Goal: Task Accomplishment & Management: Manage account settings

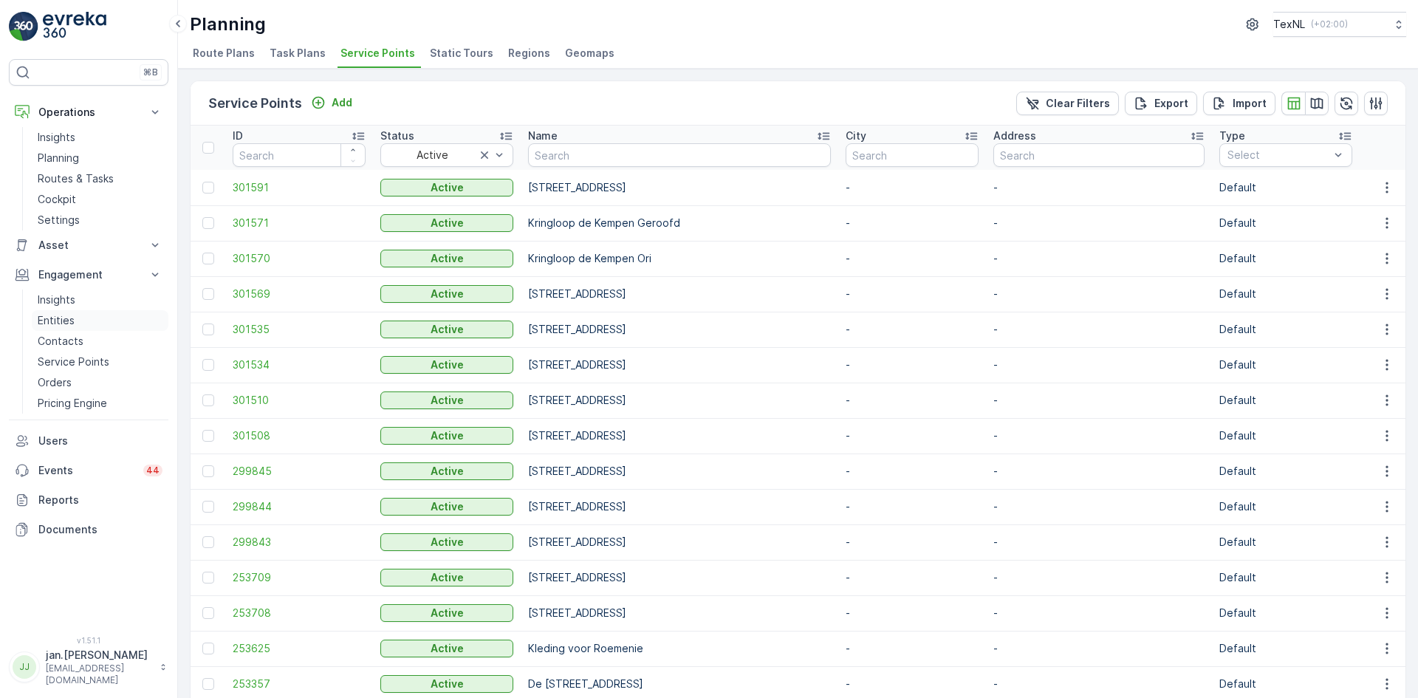
click at [66, 321] on p "Entities" at bounding box center [56, 320] width 37 height 15
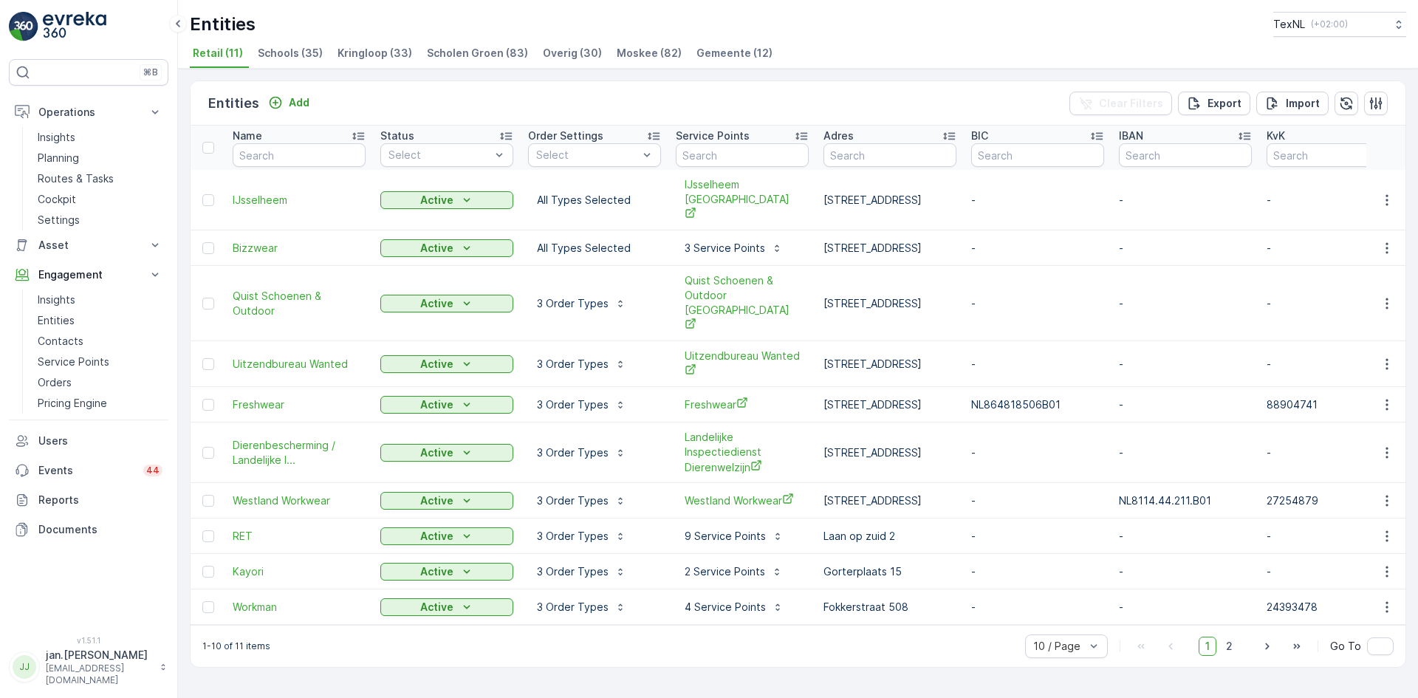
click at [731, 49] on span "Gemeente (12)" at bounding box center [734, 53] width 76 height 15
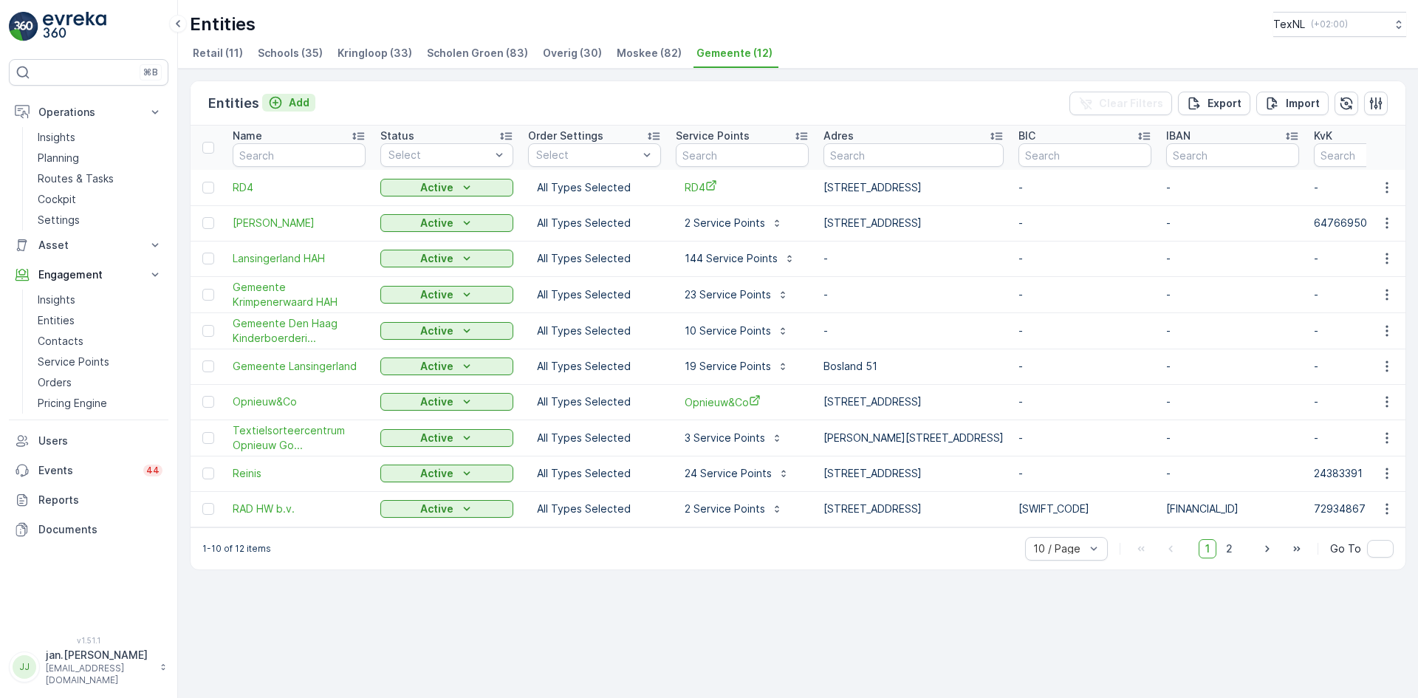
click at [300, 106] on p "Add" at bounding box center [299, 102] width 21 height 15
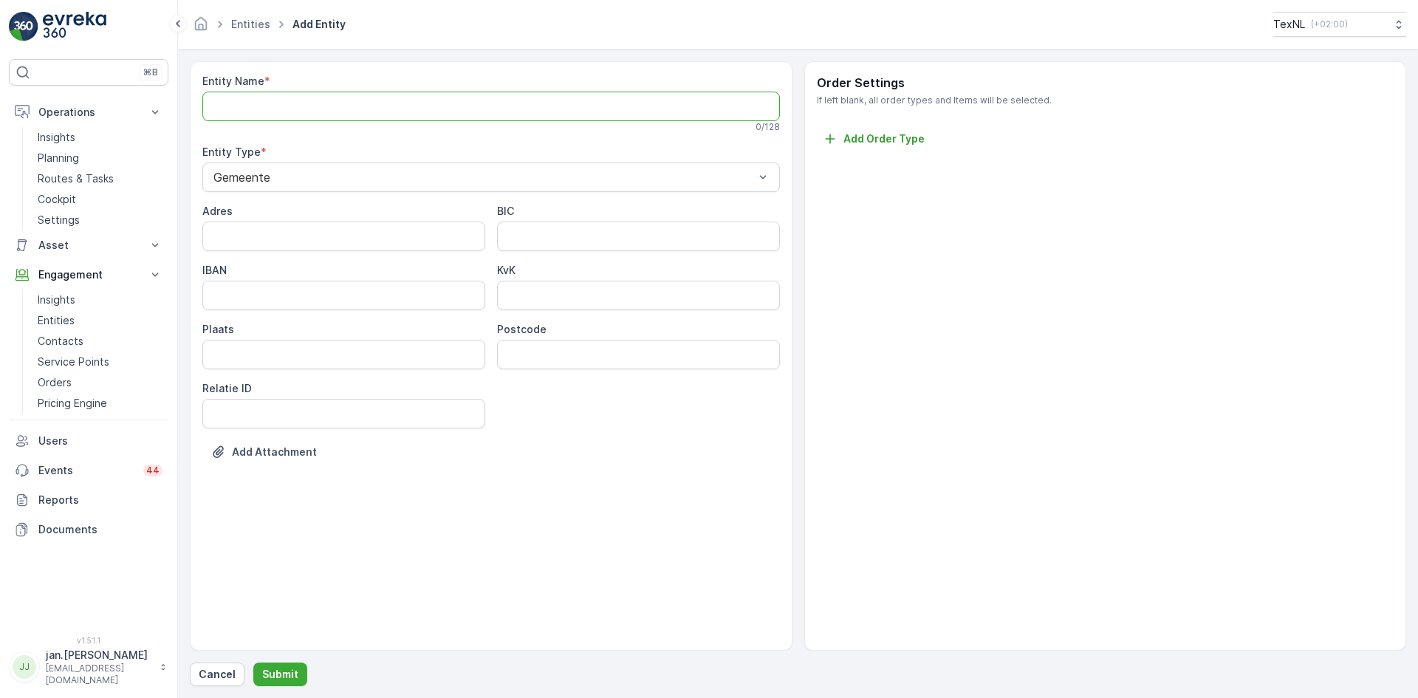
drag, startPoint x: 315, startPoint y: 109, endPoint x: 305, endPoint y: 120, distance: 15.2
click at [315, 109] on Name "Entity Name" at bounding box center [491, 107] width 578 height 30
type Name "BAR Afvalbeheer"
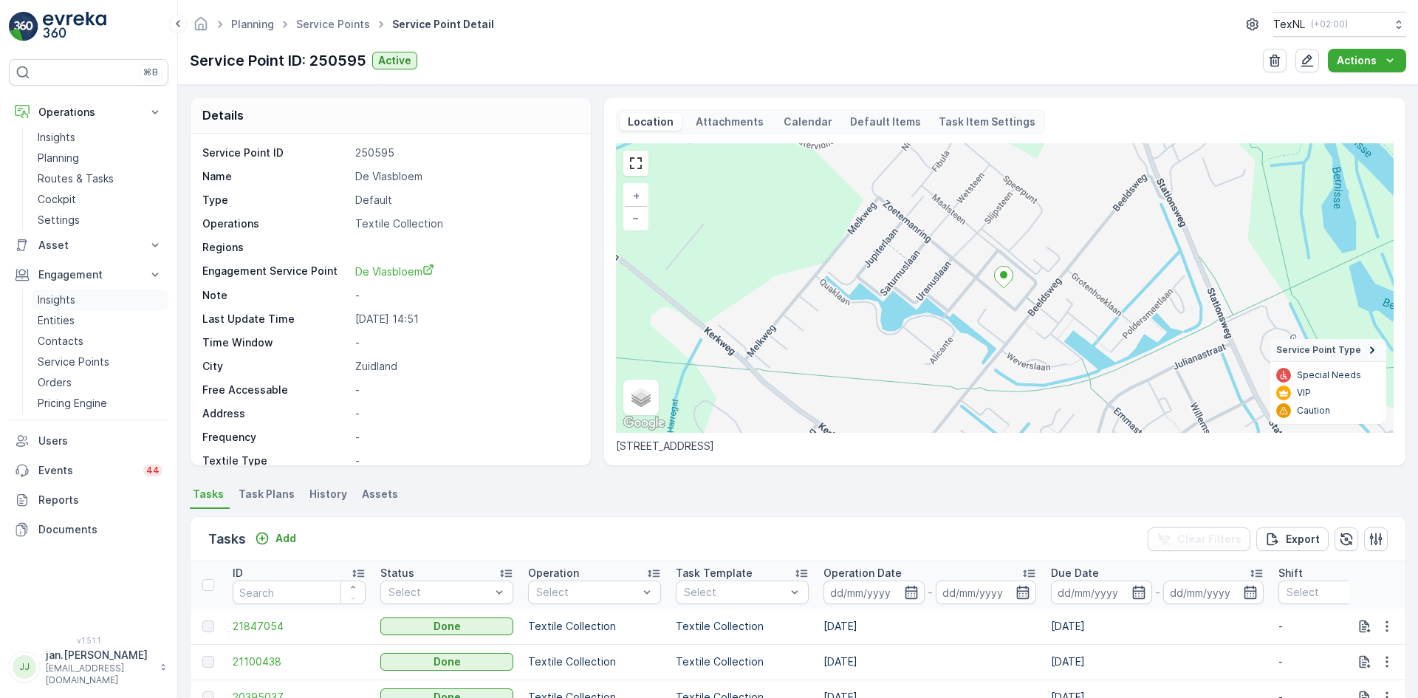
drag, startPoint x: 0, startPoint y: 0, endPoint x: 71, endPoint y: 295, distance: 303.8
click at [71, 295] on p "Insights" at bounding box center [57, 299] width 38 height 15
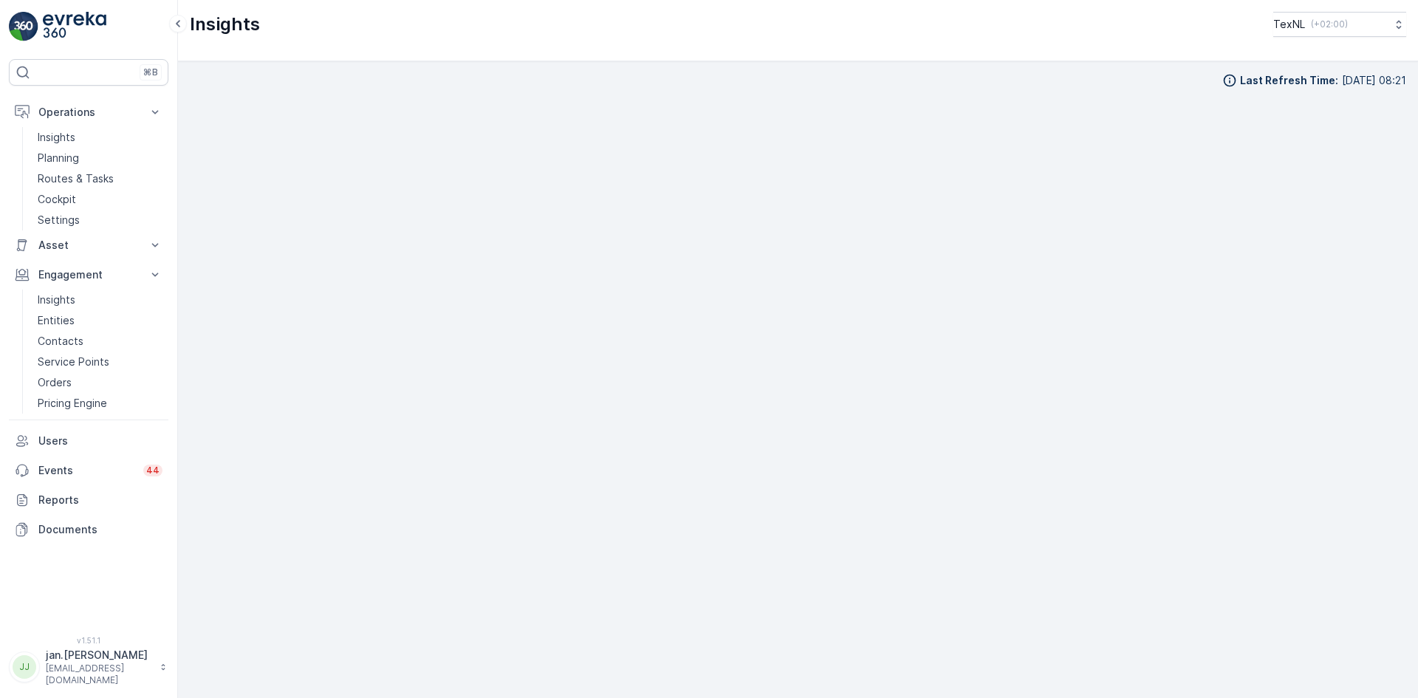
scroll to position [15, 0]
click at [66, 377] on p "Orders" at bounding box center [55, 382] width 34 height 15
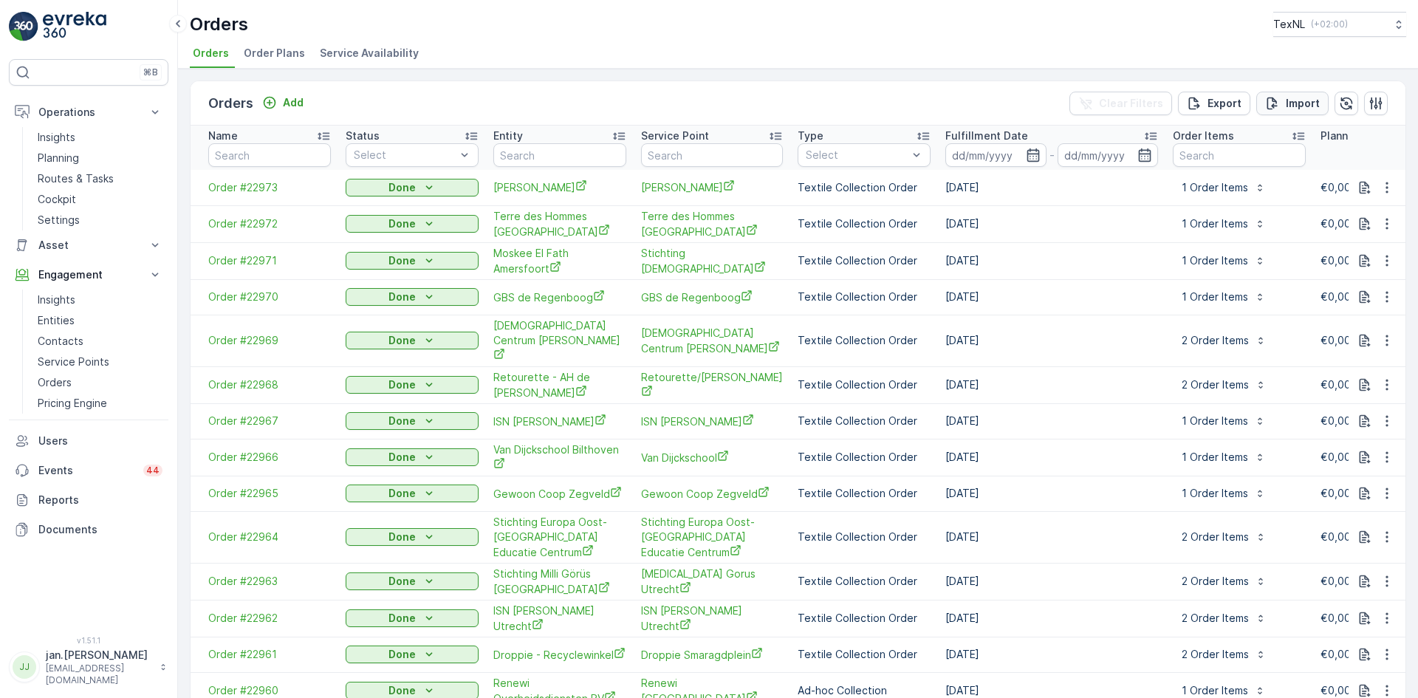
click at [1304, 101] on p "Import" at bounding box center [1303, 103] width 34 height 15
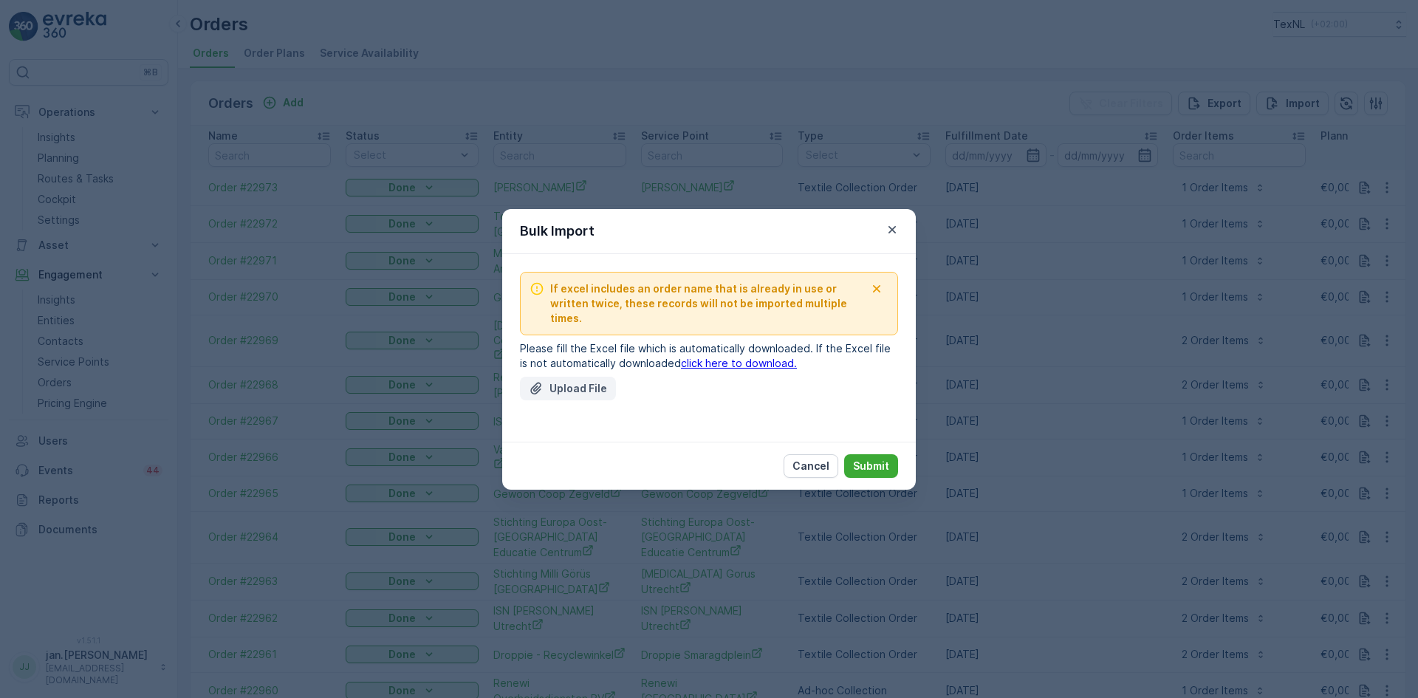
click at [573, 387] on p "Upload File" at bounding box center [578, 388] width 58 height 15
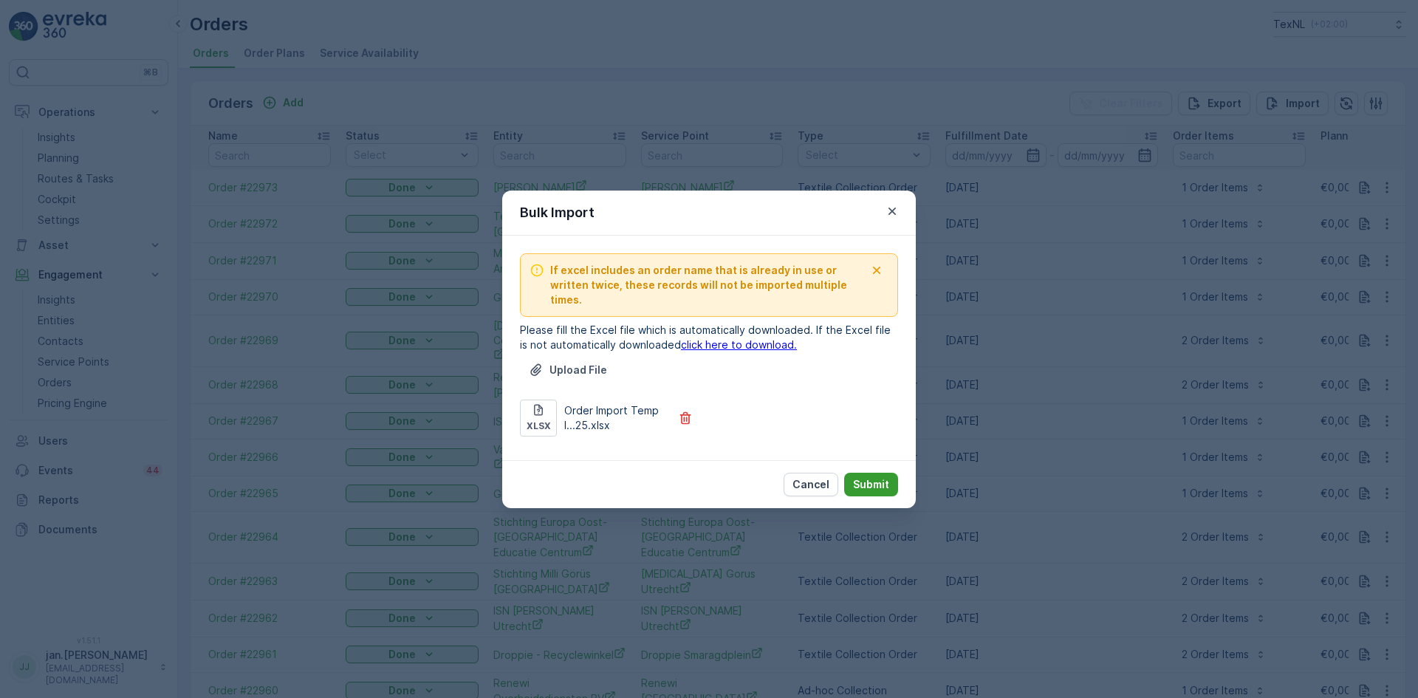
click at [877, 477] on p "Submit" at bounding box center [871, 484] width 36 height 15
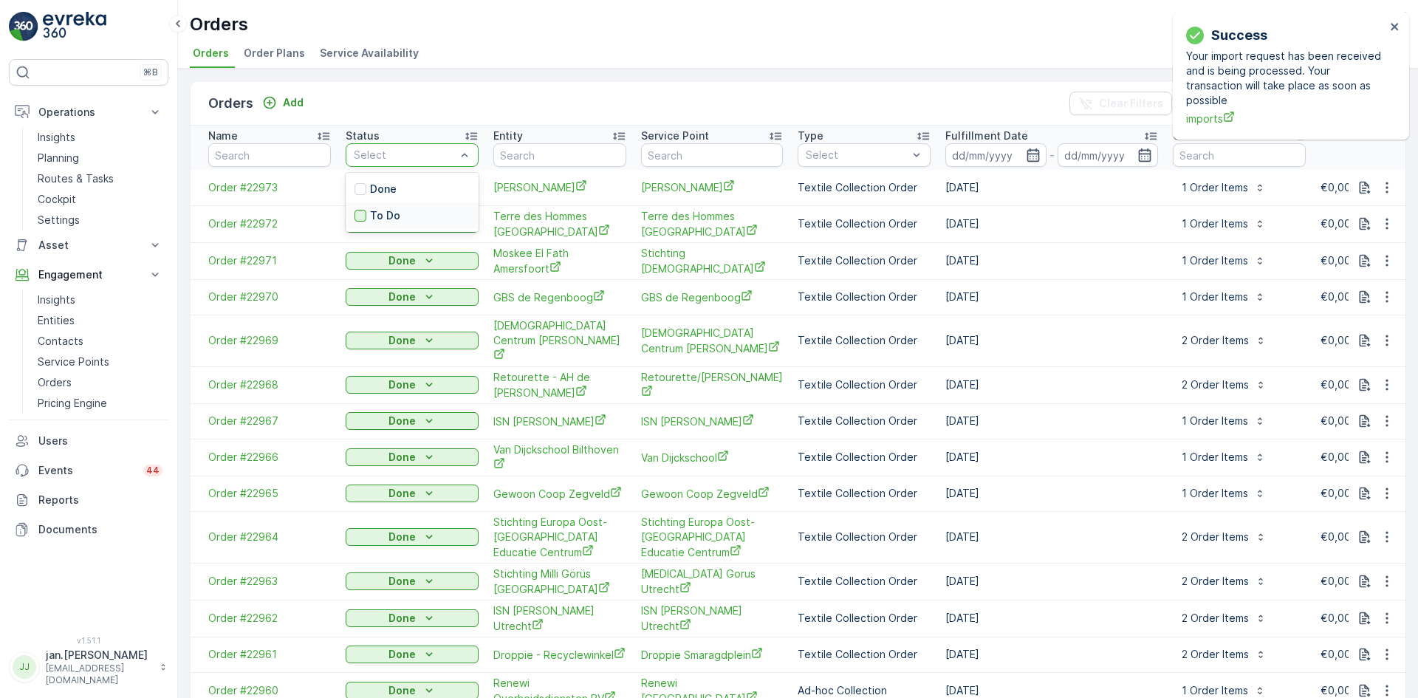
click at [360, 213] on div at bounding box center [360, 216] width 12 height 12
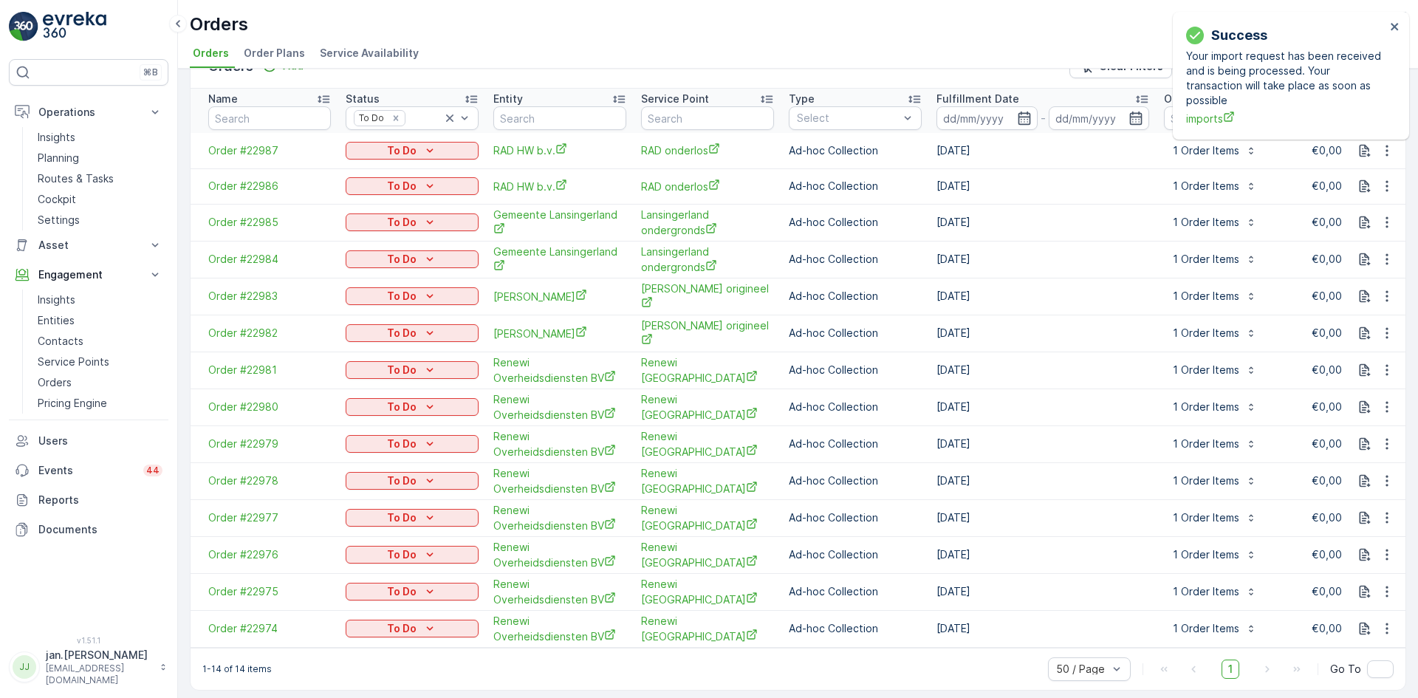
scroll to position [49, 0]
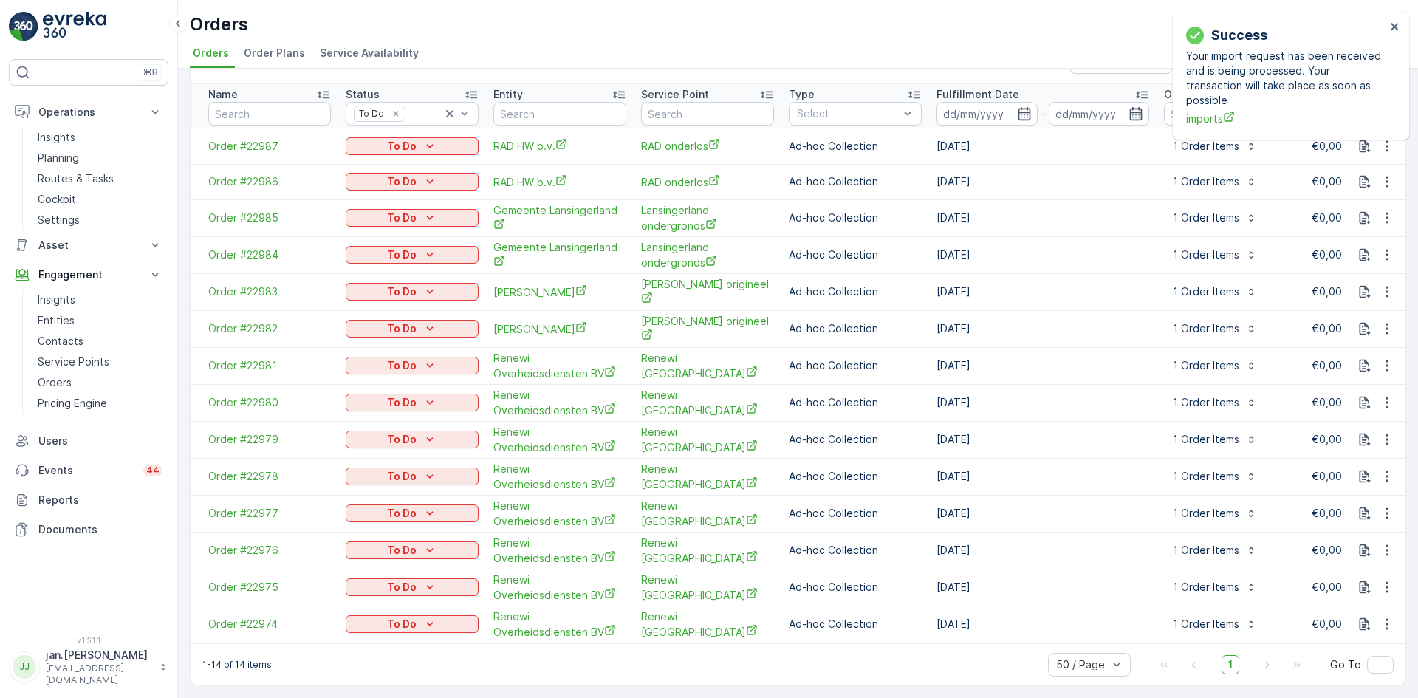
click at [255, 139] on span "Order #22987" at bounding box center [269, 146] width 123 height 15
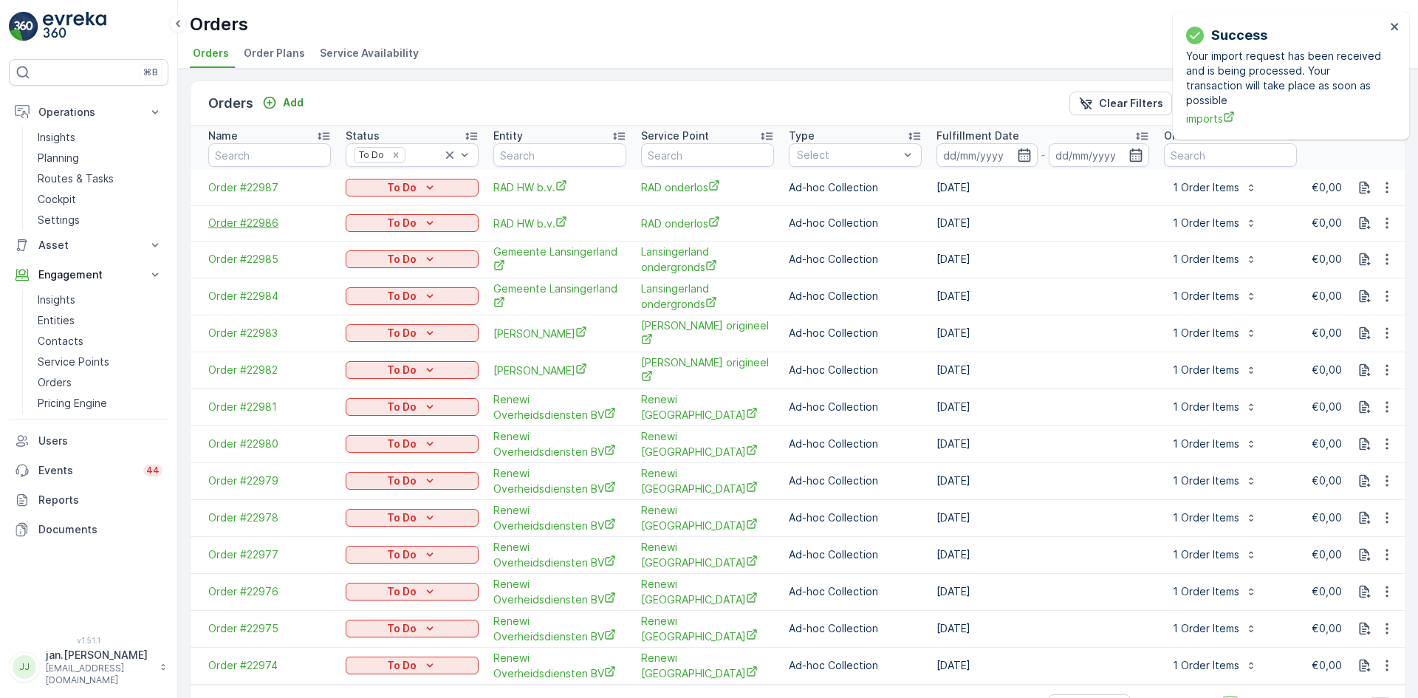
click at [267, 225] on span "Order #22986" at bounding box center [269, 223] width 123 height 15
click at [416, 182] on p "To Do" at bounding box center [402, 187] width 30 height 15
click at [377, 205] on span "Done" at bounding box center [367, 209] width 27 height 15
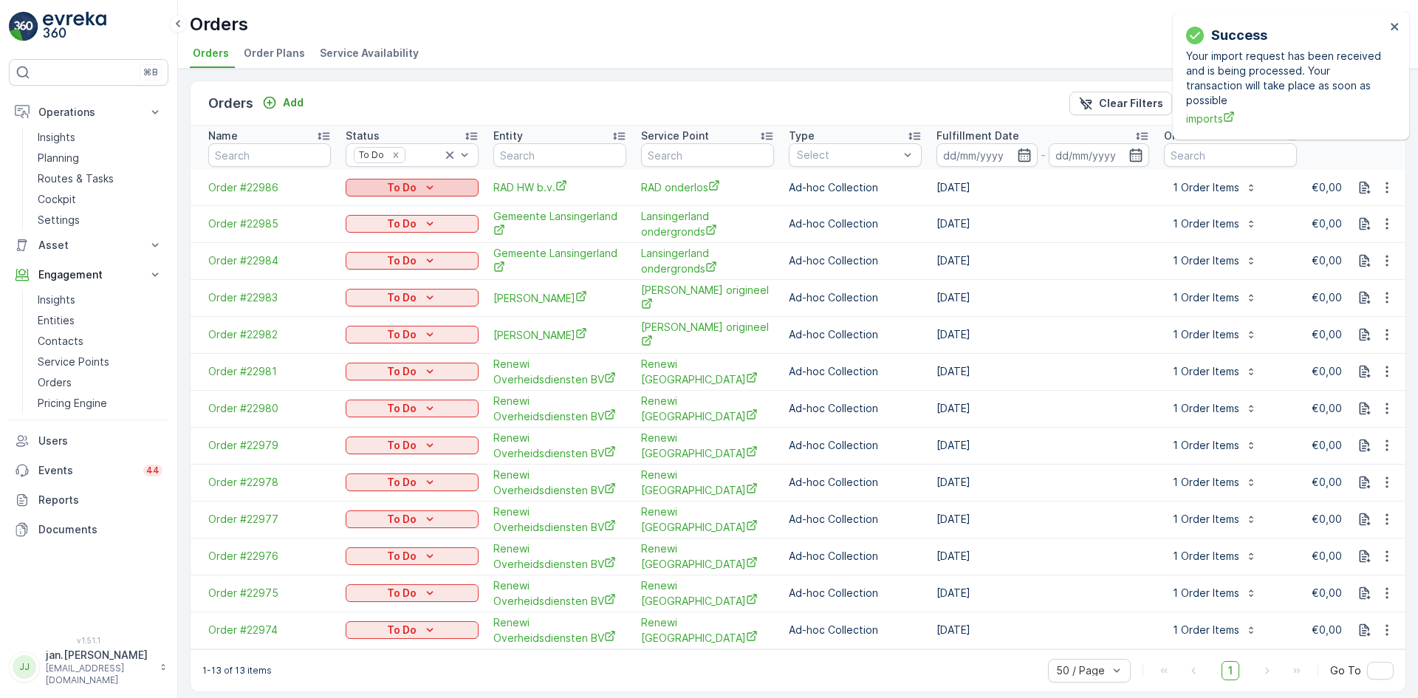
click at [411, 187] on p "To Do" at bounding box center [402, 187] width 30 height 15
click at [367, 208] on span "Done" at bounding box center [367, 209] width 27 height 15
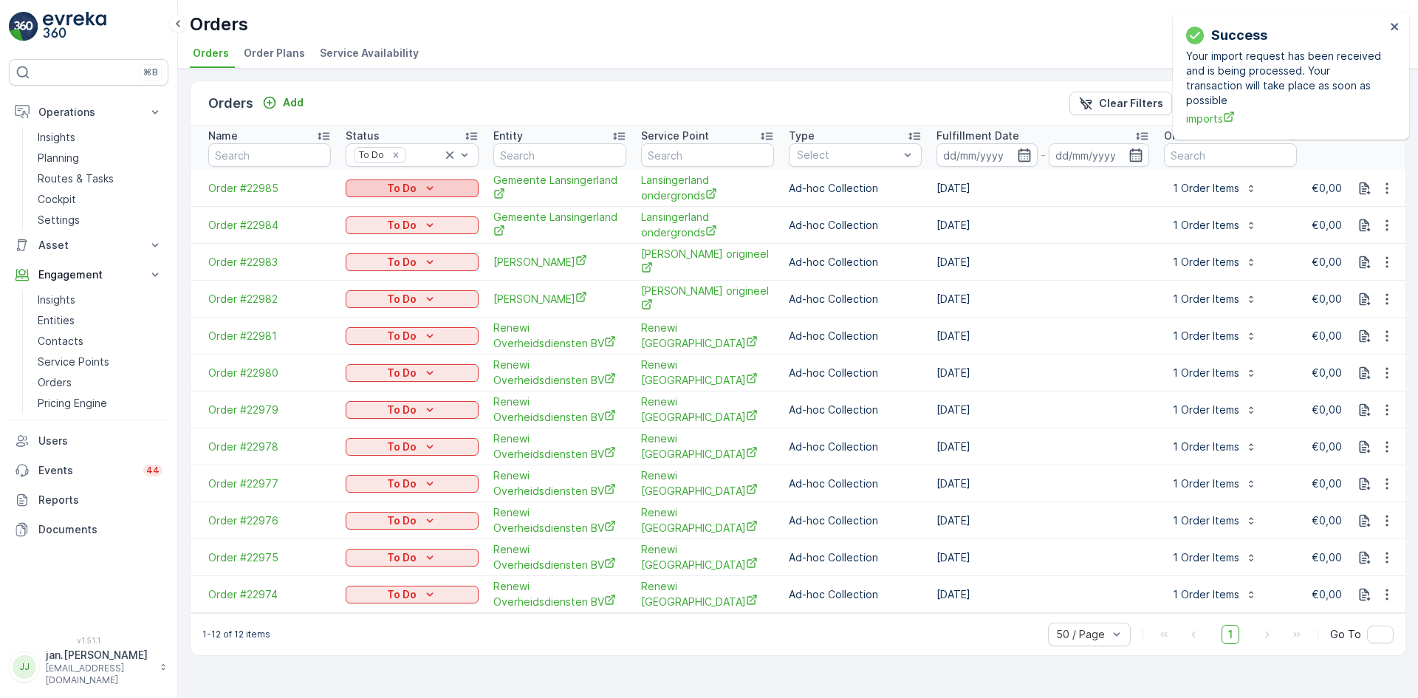
click at [405, 188] on p "To Do" at bounding box center [402, 188] width 30 height 15
click at [363, 208] on span "Done" at bounding box center [367, 210] width 27 height 15
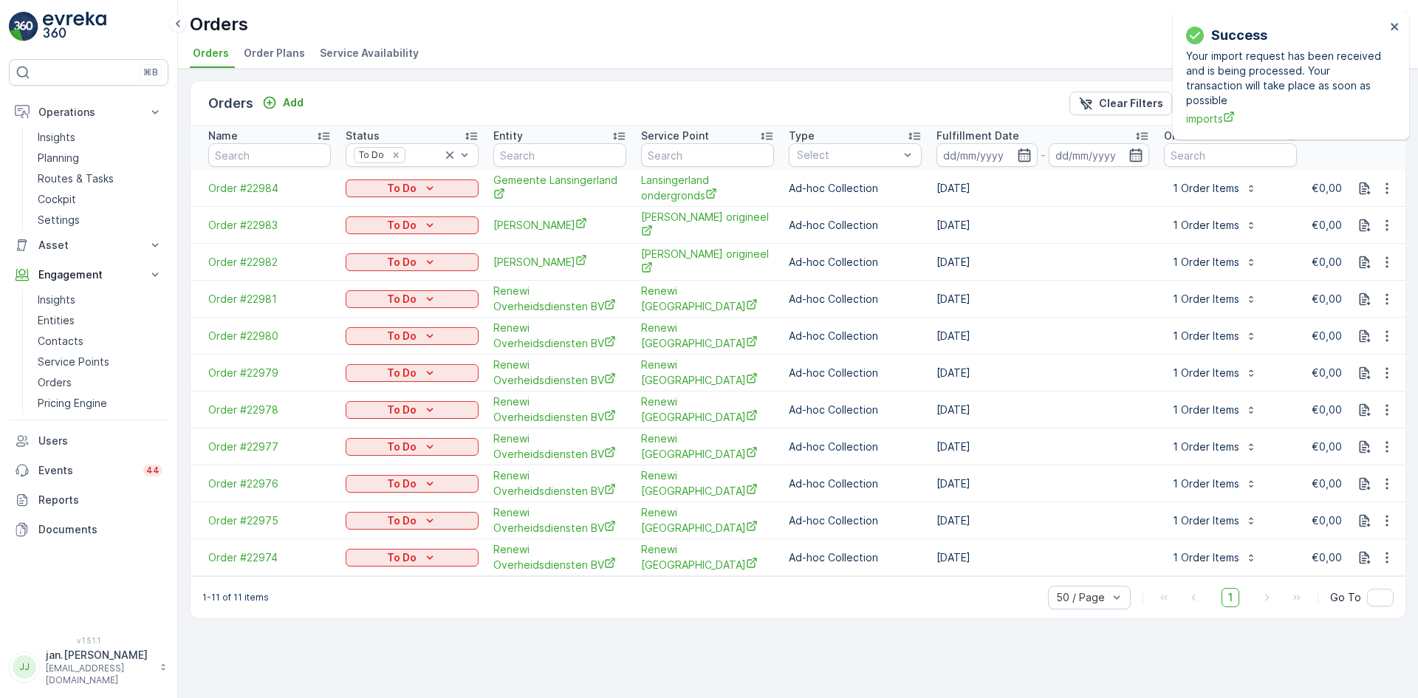
click at [403, 188] on p "To Do" at bounding box center [402, 188] width 30 height 15
click at [368, 206] on span "Done" at bounding box center [367, 210] width 27 height 15
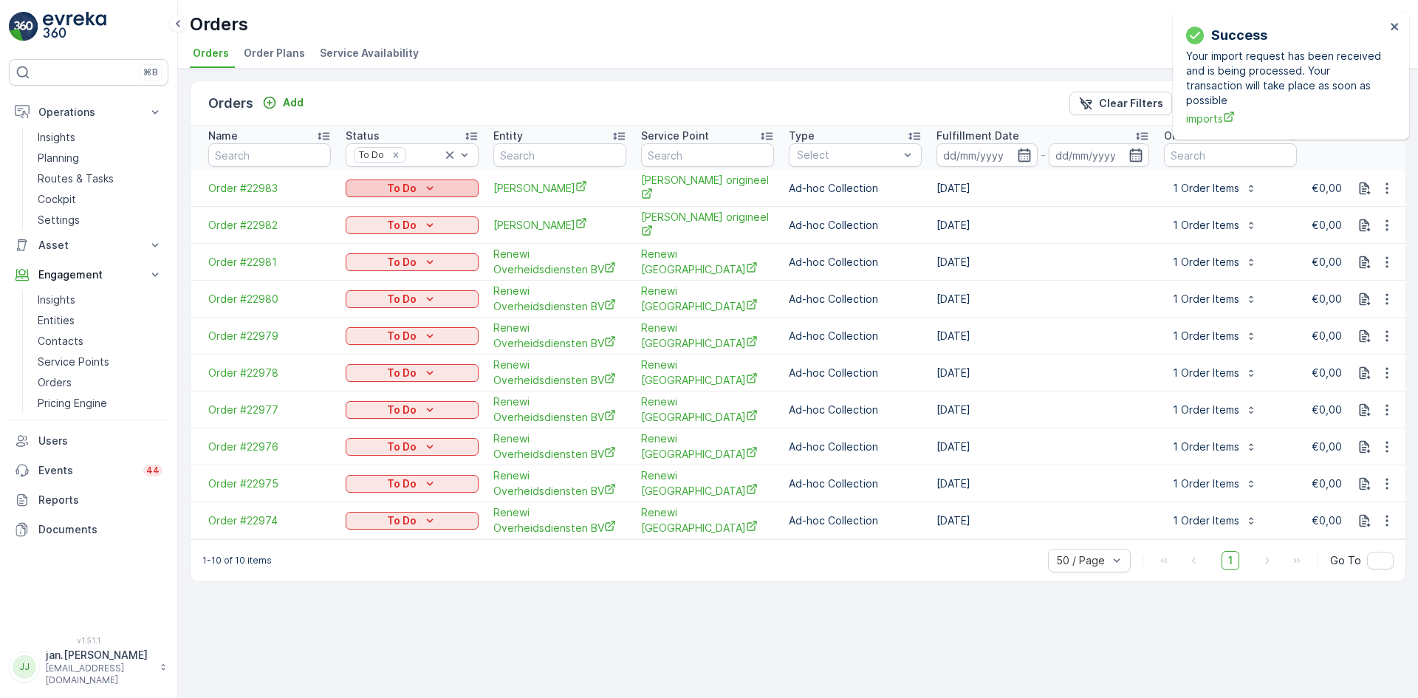
click at [405, 188] on p "To Do" at bounding box center [402, 188] width 30 height 15
click at [370, 205] on span "Done" at bounding box center [367, 210] width 27 height 15
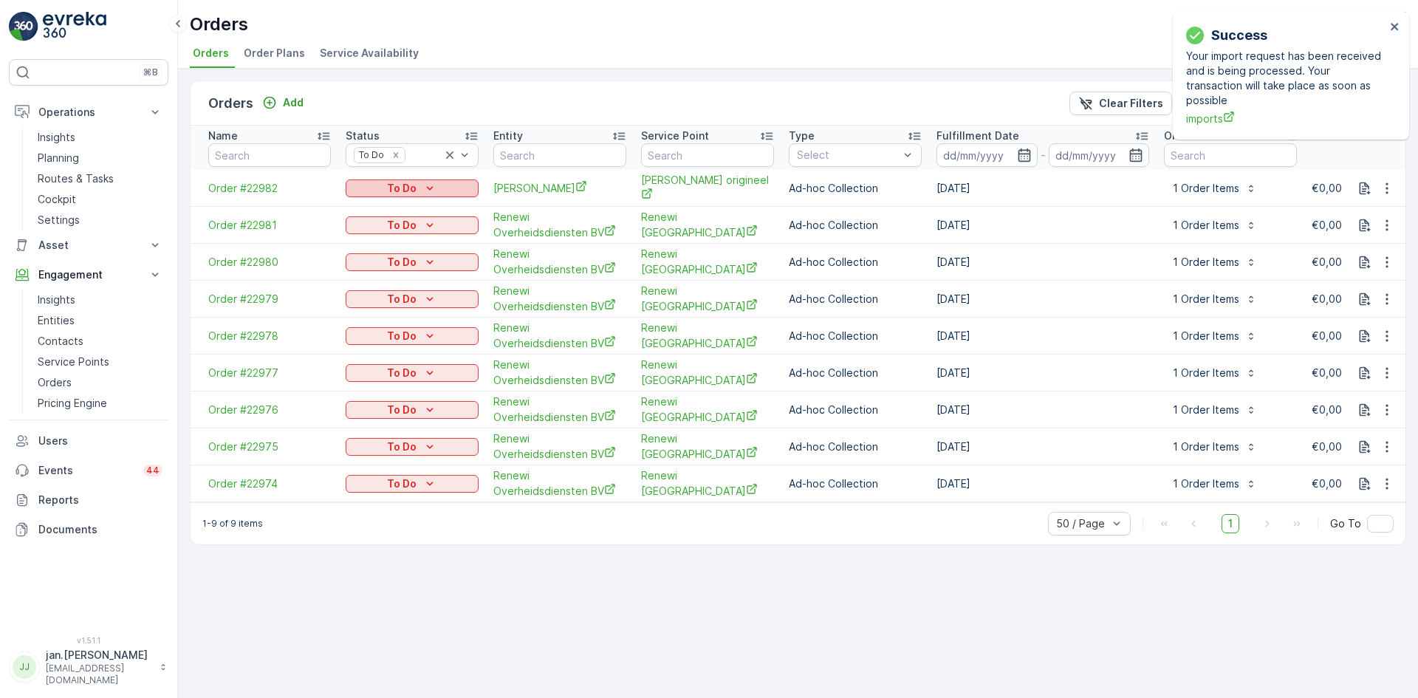
click at [406, 184] on p "To Do" at bounding box center [402, 188] width 30 height 15
click at [370, 208] on span "Done" at bounding box center [367, 210] width 27 height 15
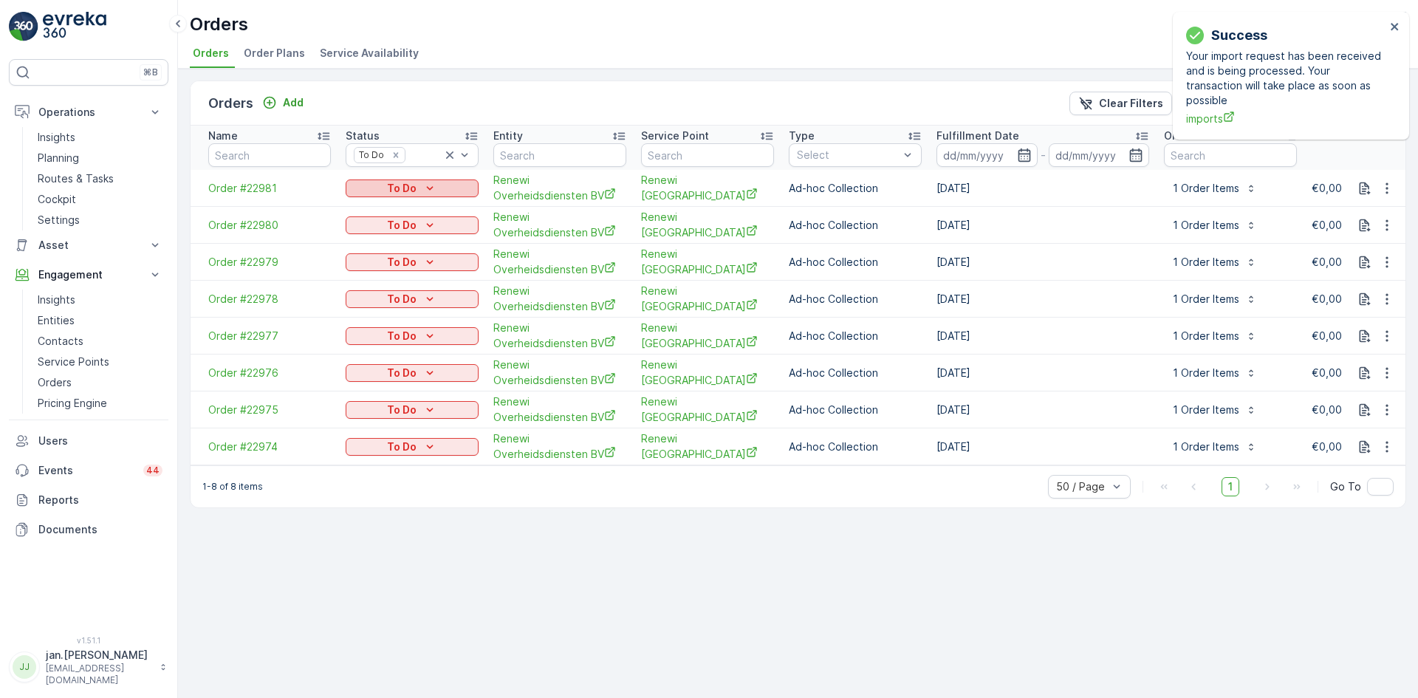
click at [409, 188] on p "To Do" at bounding box center [402, 188] width 30 height 15
click at [373, 208] on span "Done" at bounding box center [367, 210] width 27 height 15
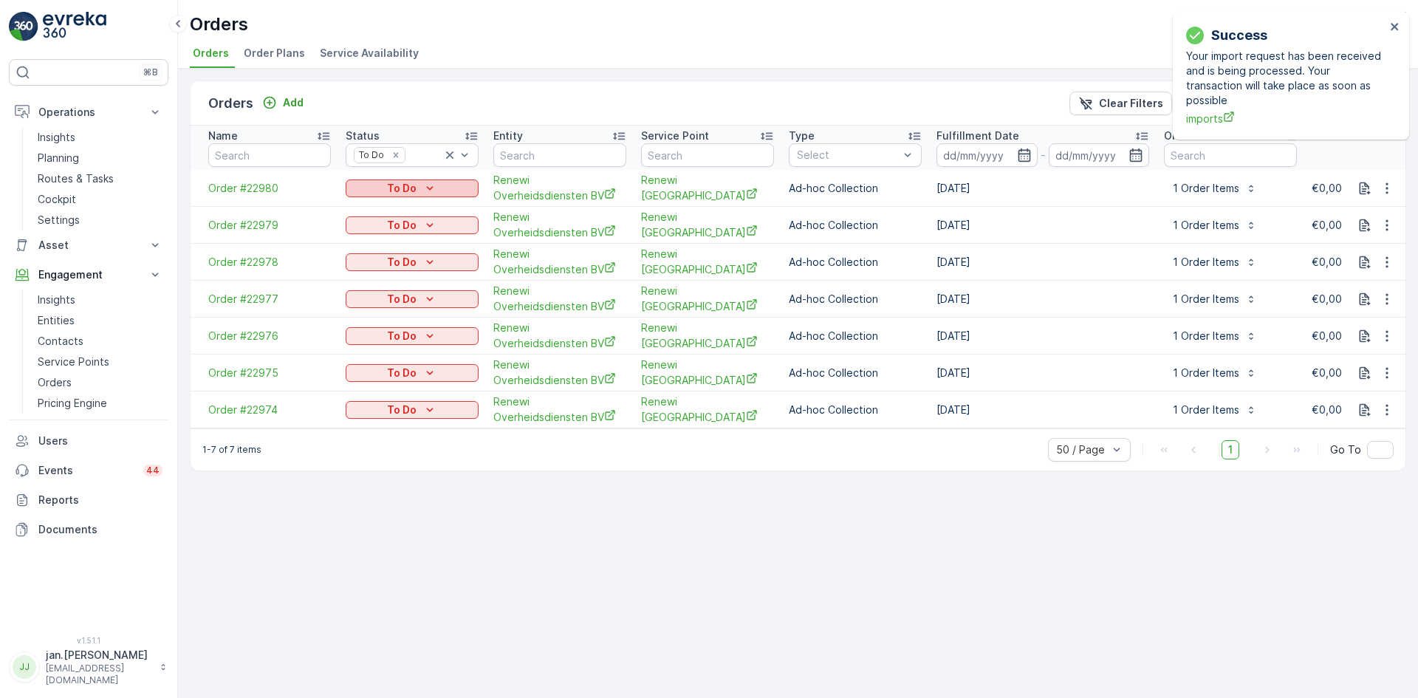
click at [412, 187] on p "To Do" at bounding box center [402, 188] width 30 height 15
click at [374, 206] on span "Done" at bounding box center [367, 210] width 27 height 15
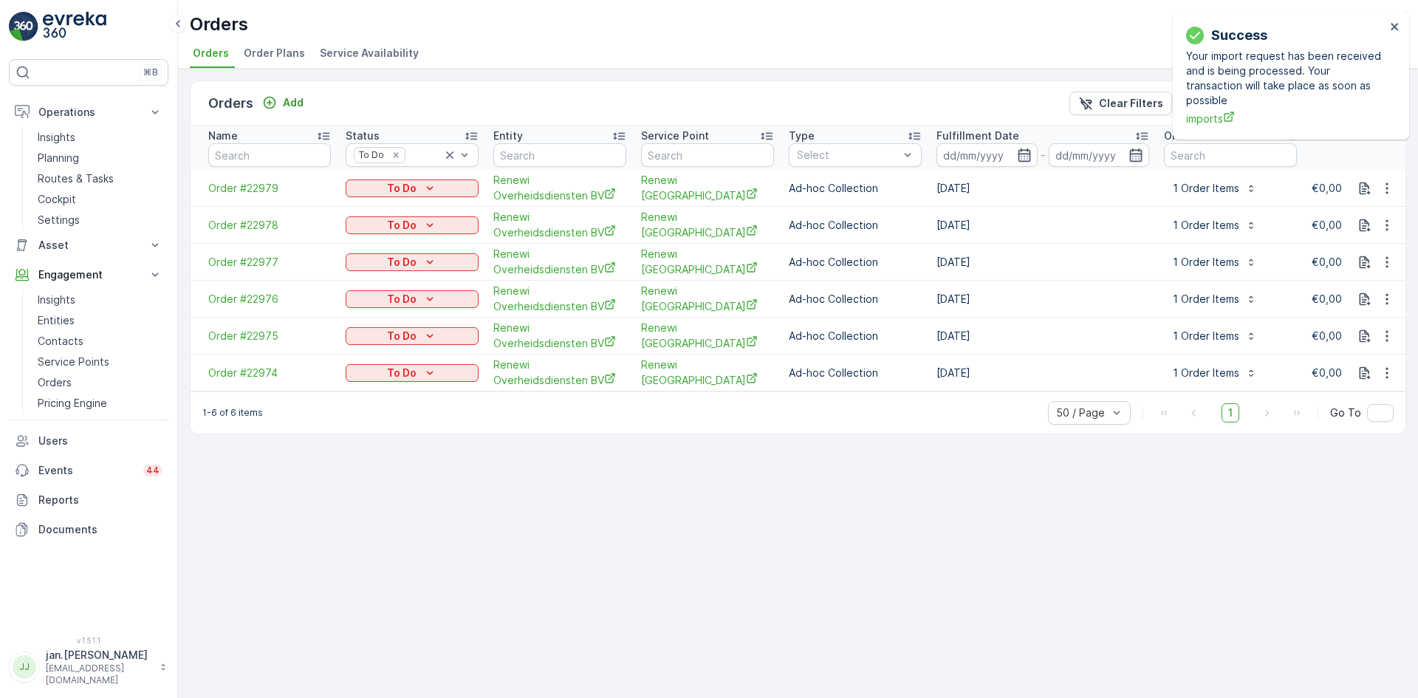
click at [414, 187] on p "To Do" at bounding box center [402, 188] width 30 height 15
click at [371, 204] on span "Done" at bounding box center [367, 210] width 27 height 15
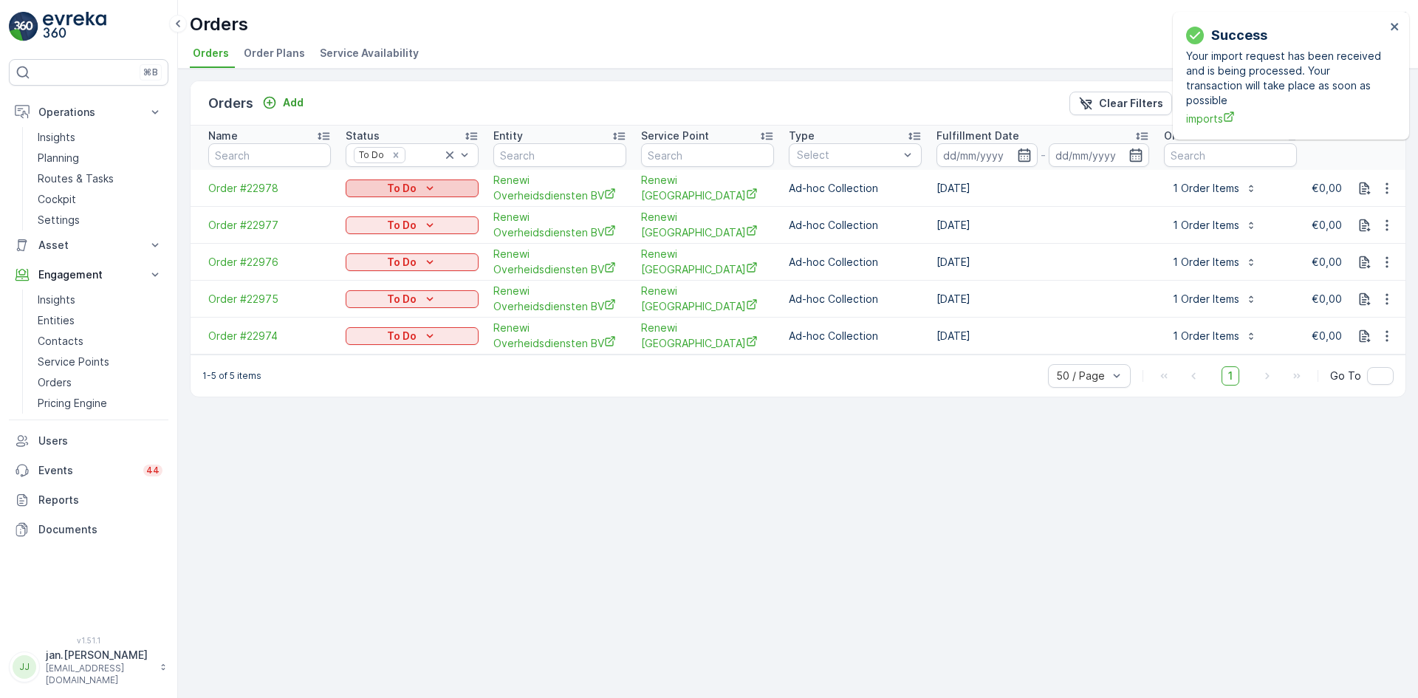
click at [410, 190] on p "To Do" at bounding box center [402, 188] width 30 height 15
click at [377, 206] on span "Done" at bounding box center [367, 210] width 27 height 15
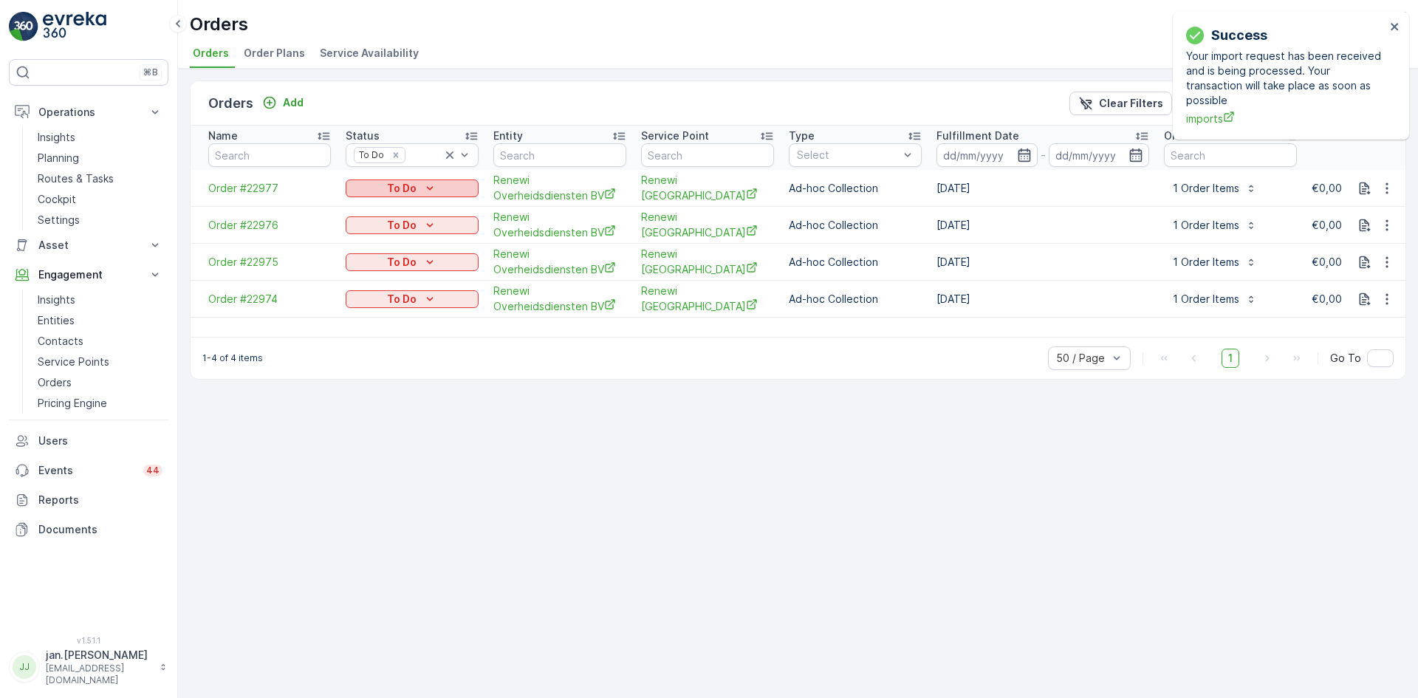
click at [402, 188] on p "To Do" at bounding box center [402, 188] width 30 height 15
click at [373, 206] on span "Done" at bounding box center [367, 210] width 27 height 15
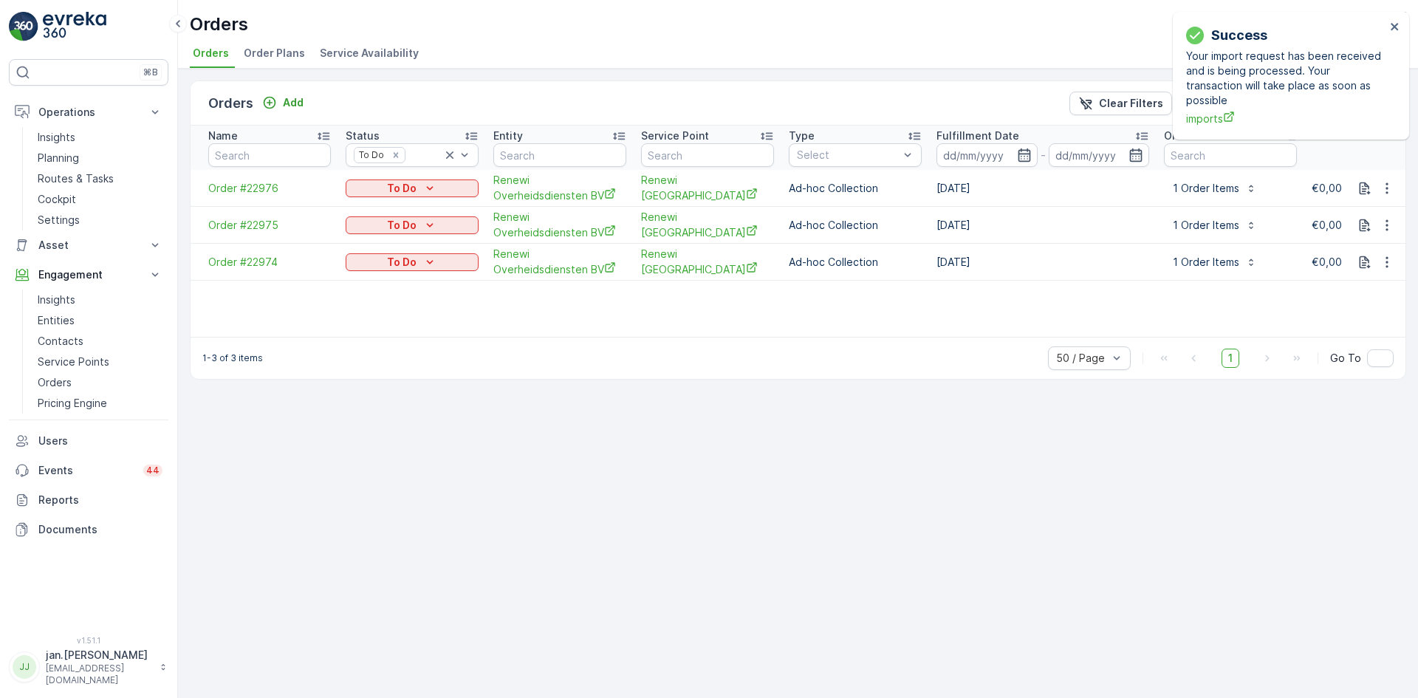
click at [402, 191] on p "To Do" at bounding box center [402, 188] width 30 height 15
click at [368, 209] on span "Done" at bounding box center [367, 210] width 27 height 15
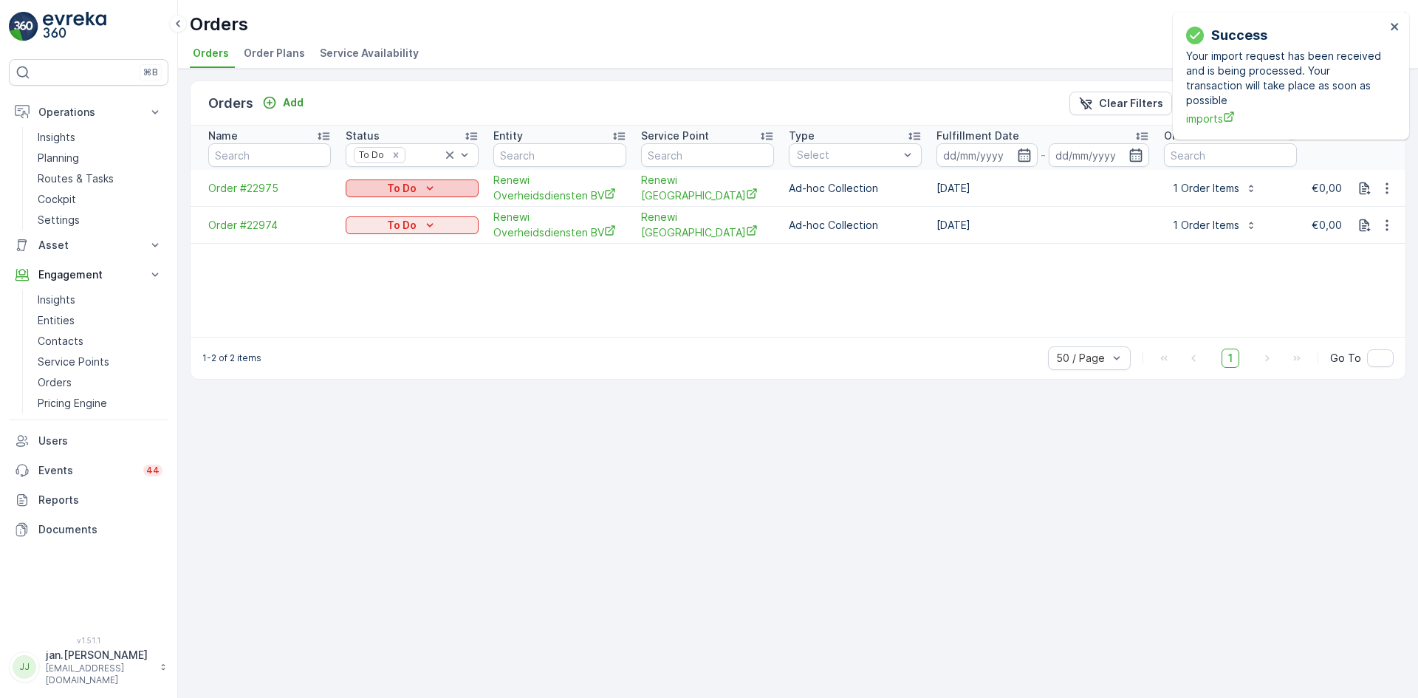
click at [407, 188] on p "To Do" at bounding box center [402, 188] width 30 height 15
click at [369, 205] on span "Done" at bounding box center [367, 210] width 27 height 15
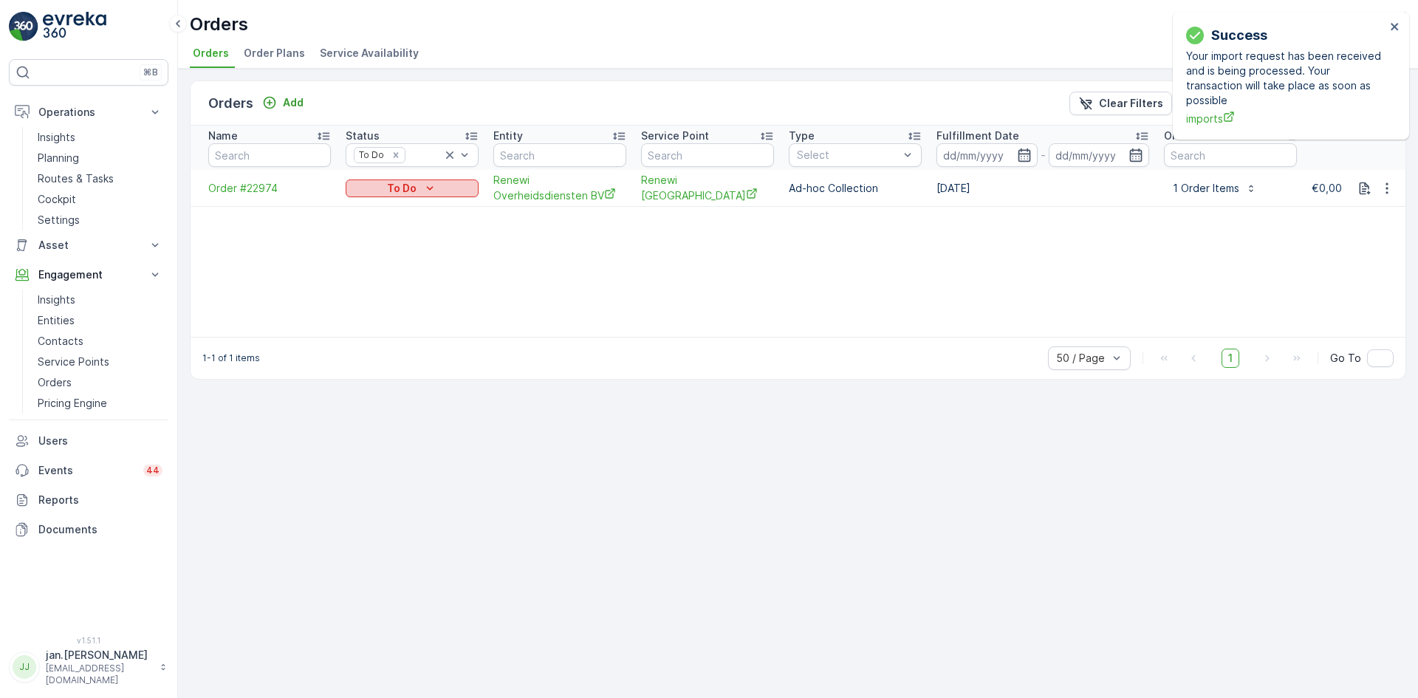
click at [417, 182] on div "To Do" at bounding box center [412, 188] width 121 height 15
click at [369, 206] on span "Done" at bounding box center [367, 210] width 27 height 15
click at [395, 154] on icon "Remove To Do" at bounding box center [395, 154] width 5 height 5
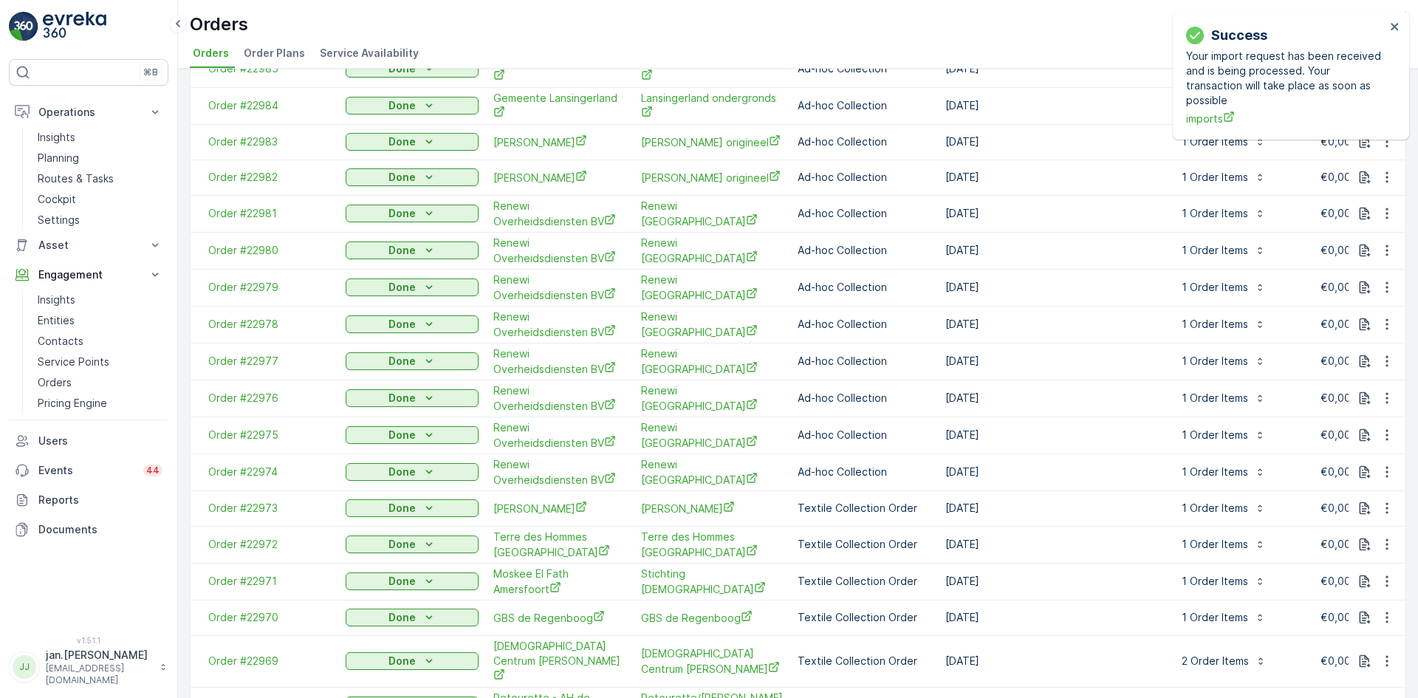
scroll to position [222, 0]
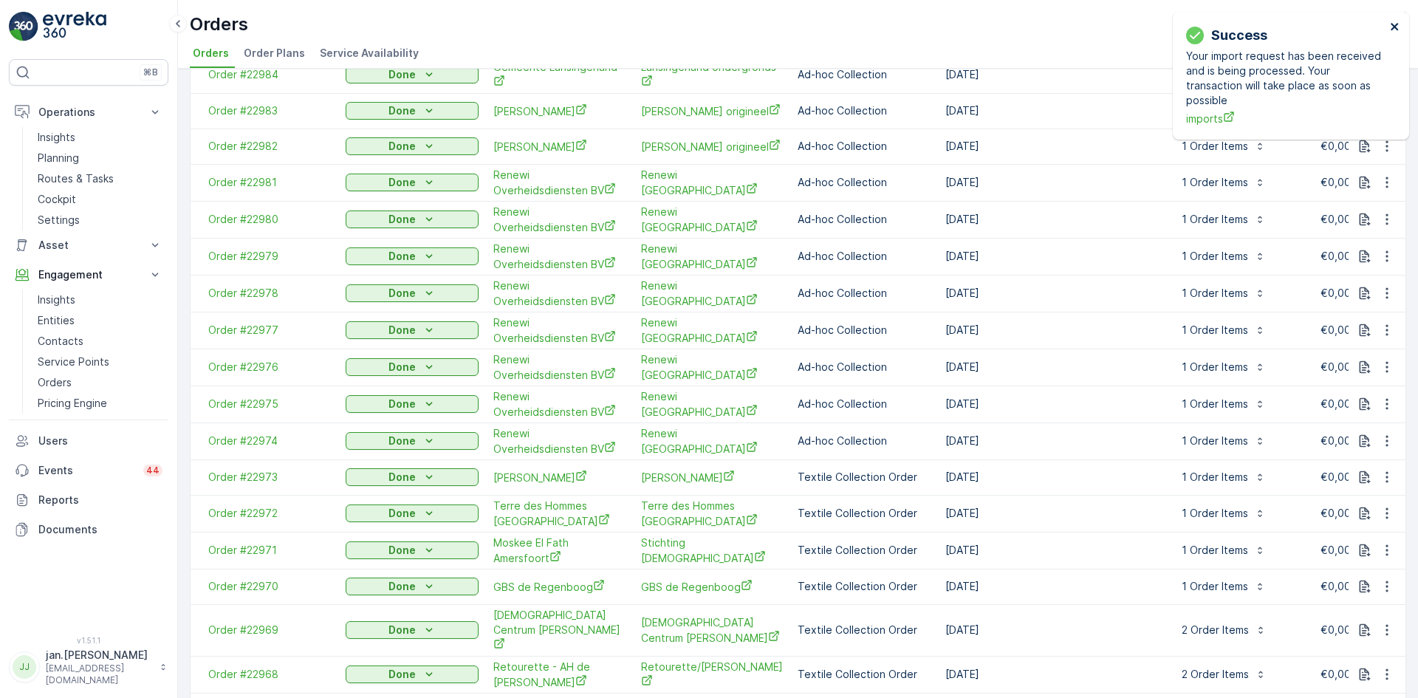
click at [1390, 27] on icon "close" at bounding box center [1395, 27] width 10 height 12
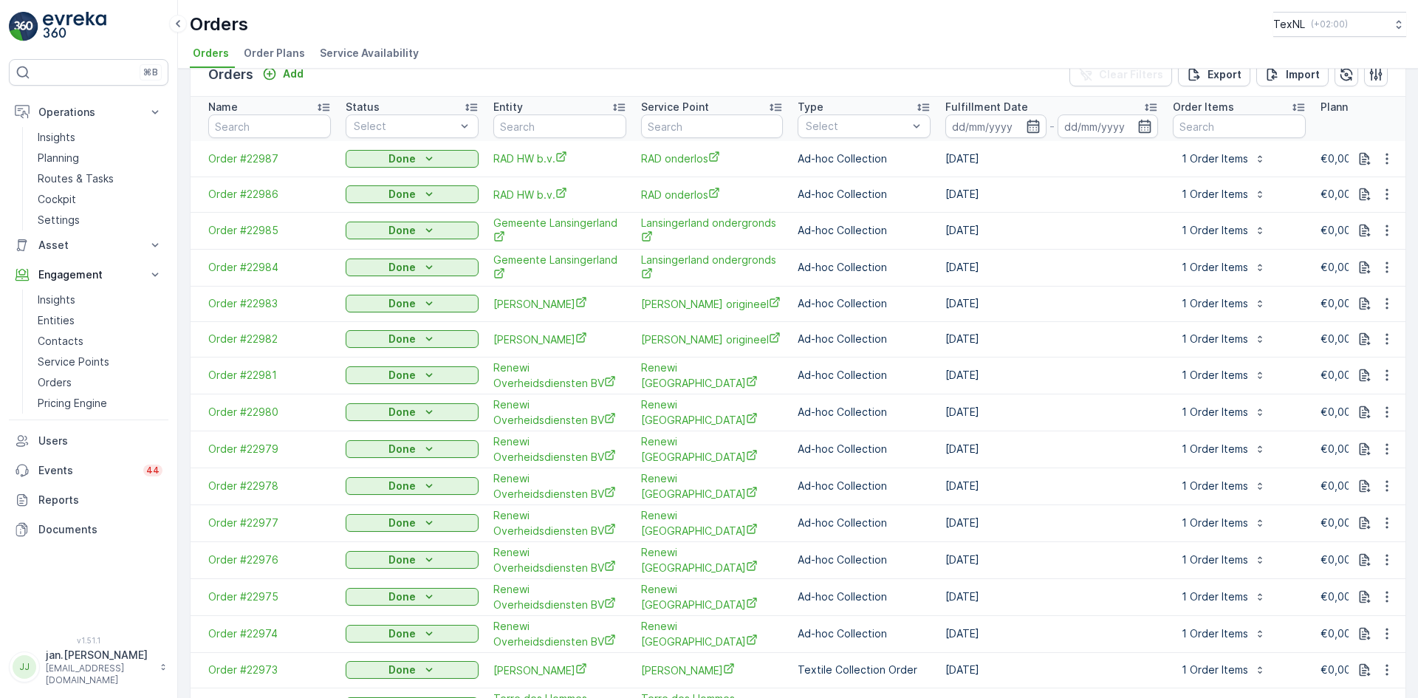
scroll to position [0, 0]
